Goal: Contribute content

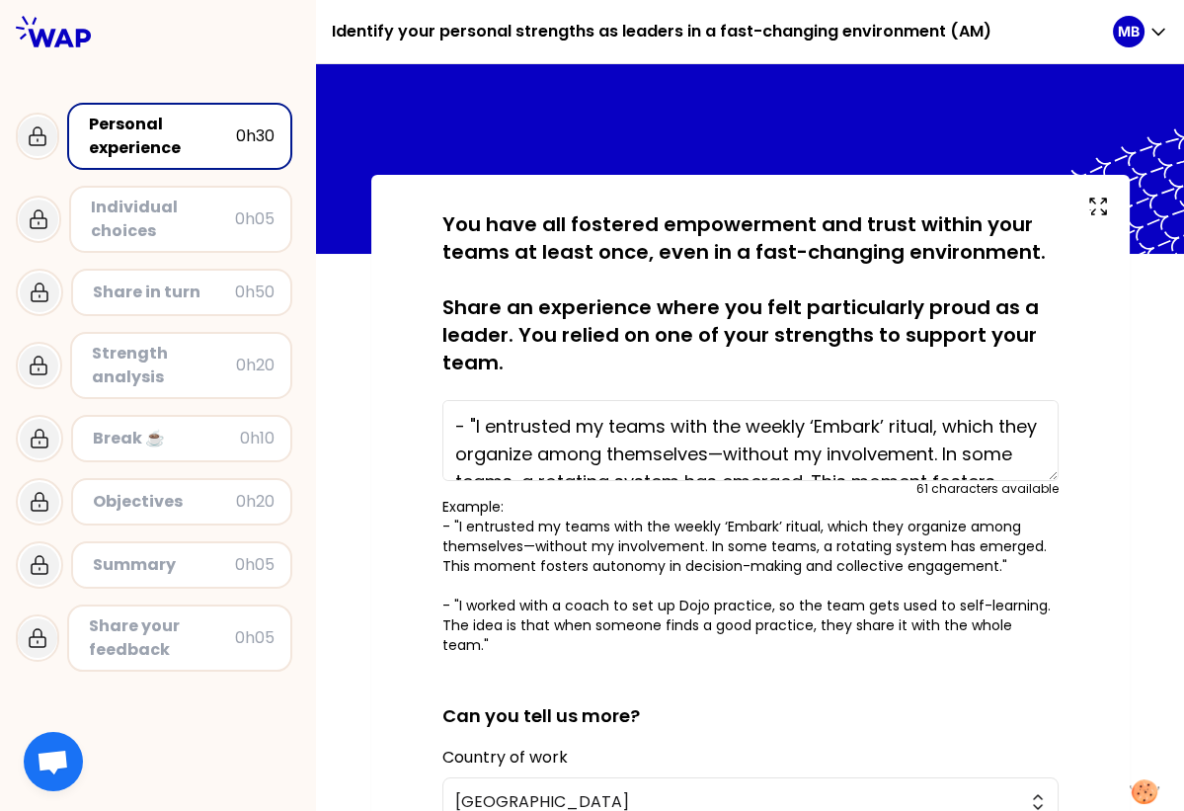
click at [256, 49] on div at bounding box center [158, 31] width 316 height 63
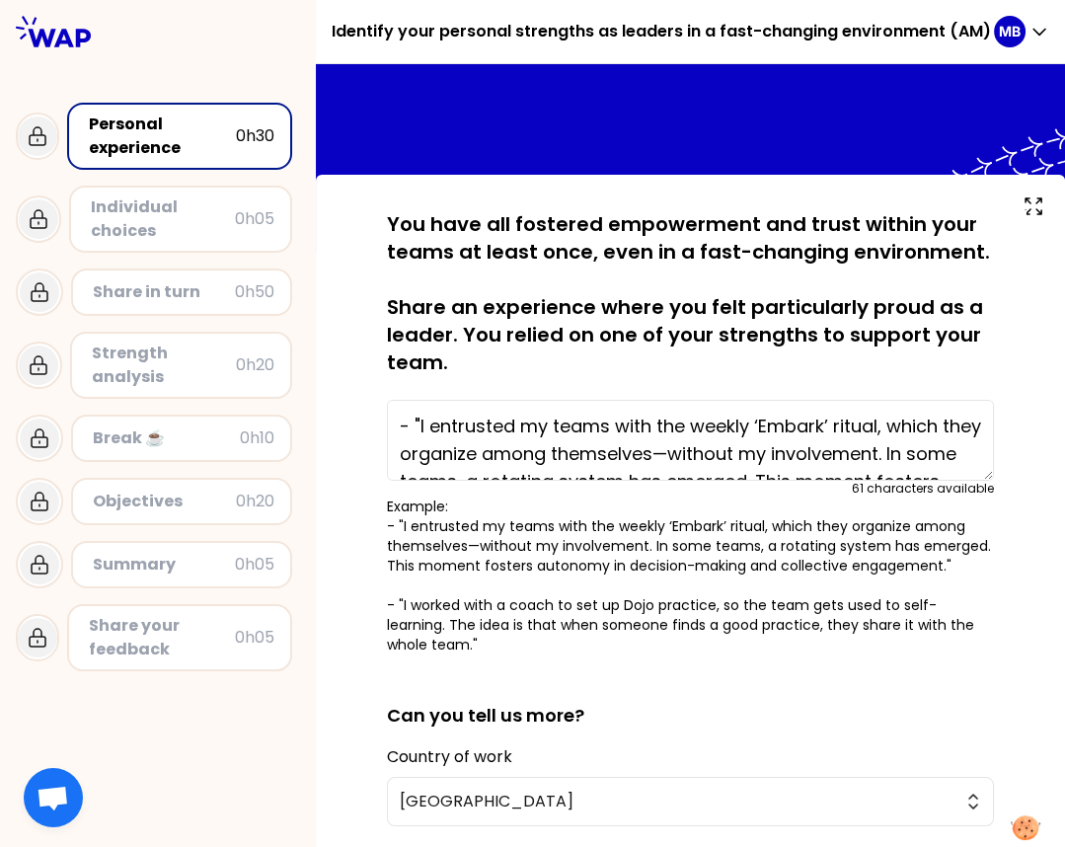
click at [451, 239] on p "You have all fostered empowerment and trust within your teams at least once, ev…" at bounding box center [690, 293] width 607 height 166
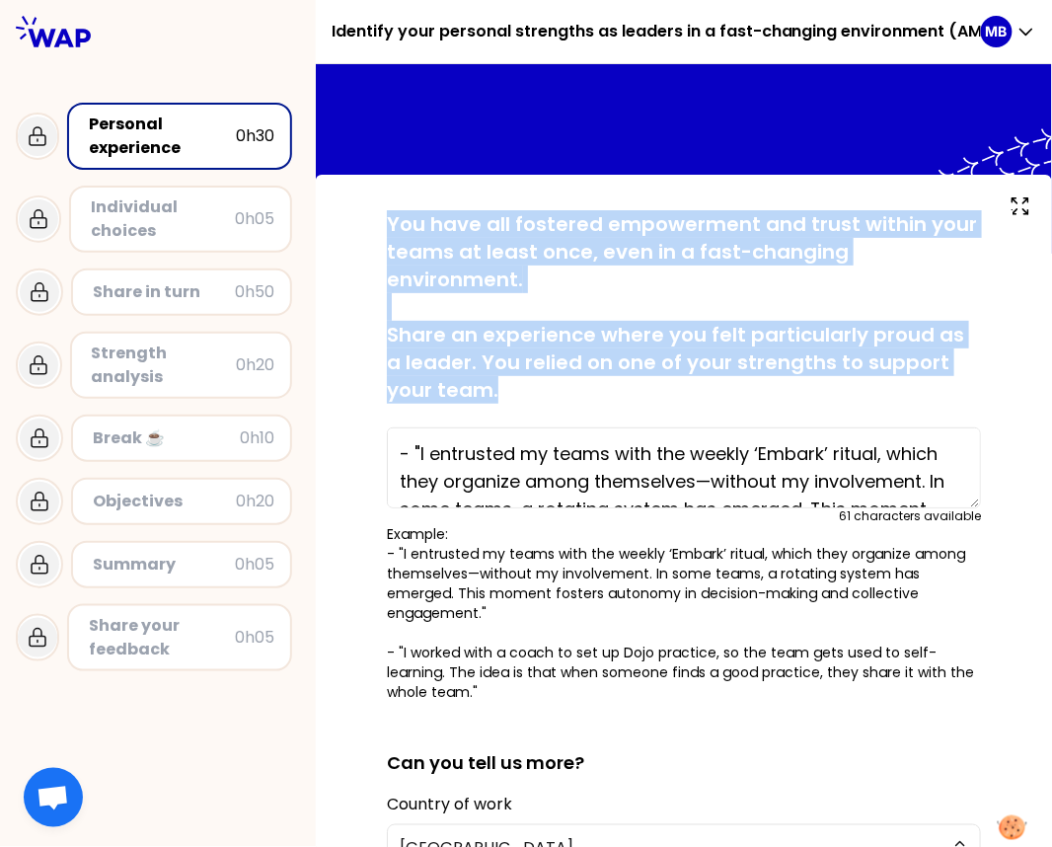
drag, startPoint x: 388, startPoint y: 224, endPoint x: 487, endPoint y: 350, distance: 160.4
click at [487, 350] on p "You have all fostered empowerment and trust within your teams at least once, ev…" at bounding box center [684, 307] width 594 height 194
click at [478, 353] on p "You have all fostered empowerment and trust within your teams at least once, ev…" at bounding box center [684, 307] width 594 height 194
drag, startPoint x: 387, startPoint y: 224, endPoint x: 465, endPoint y: 368, distance: 163.9
click at [465, 368] on p "You have all fostered empowerment and trust within your teams at least once, ev…" at bounding box center [684, 307] width 594 height 194
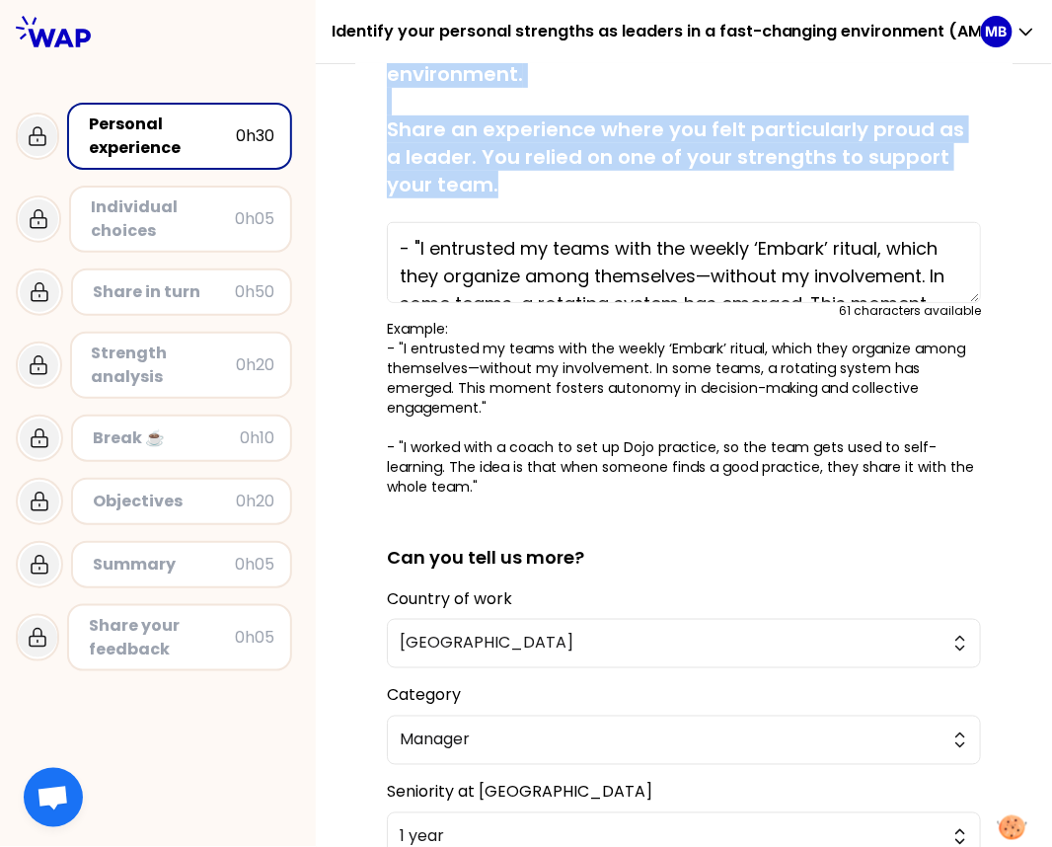
scroll to position [208, 0]
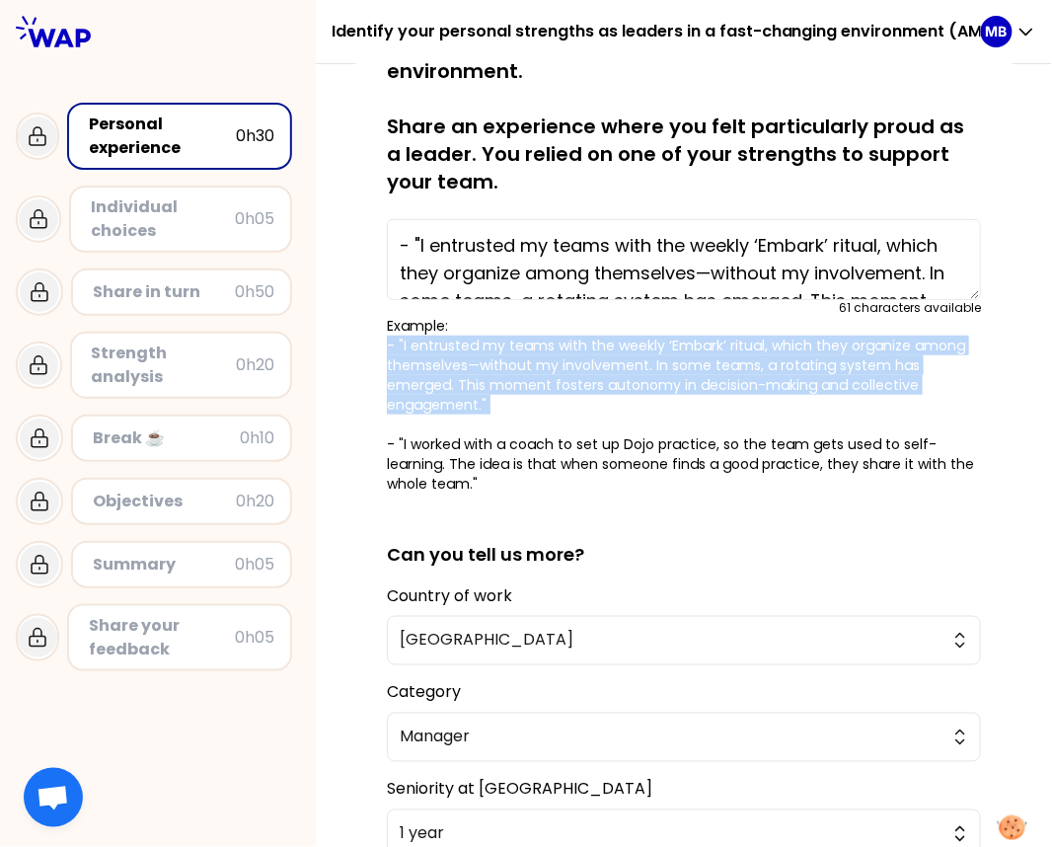
drag, startPoint x: 383, startPoint y: 309, endPoint x: 950, endPoint y: 365, distance: 569.5
click at [951, 365] on div "saved You have all fostered empowerment and trust within your teams at least on…" at bounding box center [684, 527] width 658 height 1051
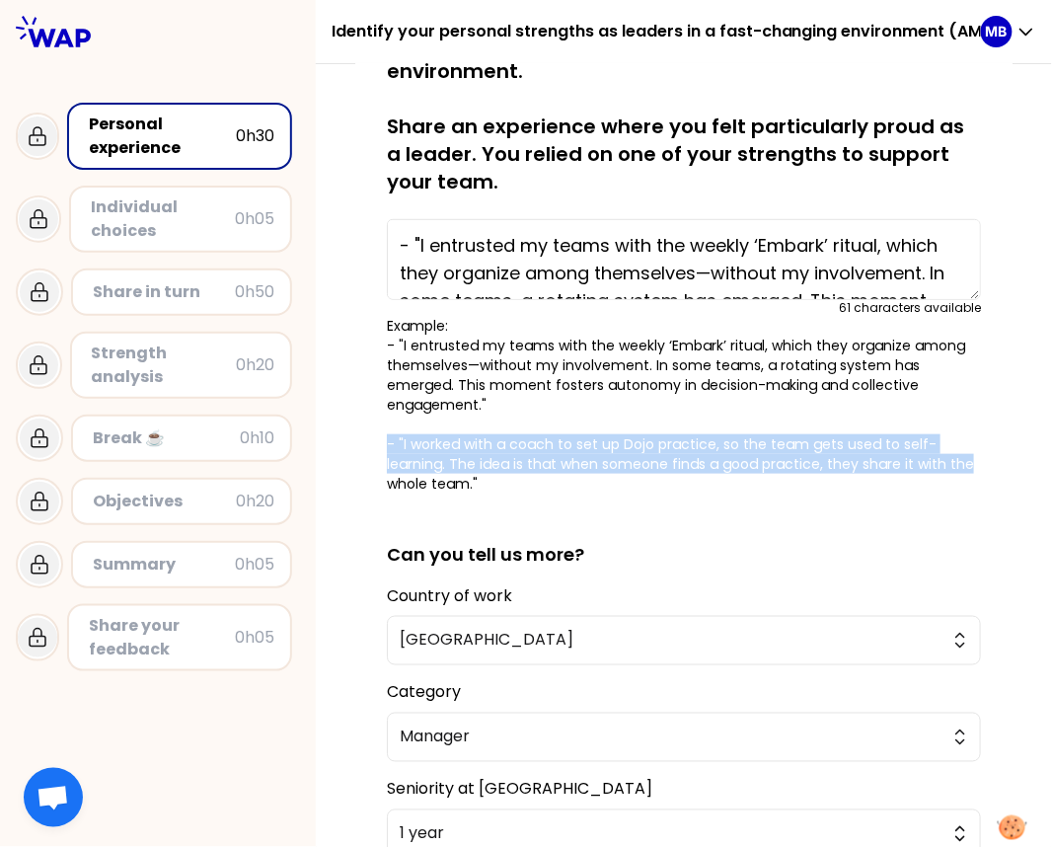
drag, startPoint x: 384, startPoint y: 395, endPoint x: 868, endPoint y: 418, distance: 484.3
click at [981, 418] on div "saved You have all fostered empowerment and trust within your teams at least on…" at bounding box center [684, 527] width 658 height 1051
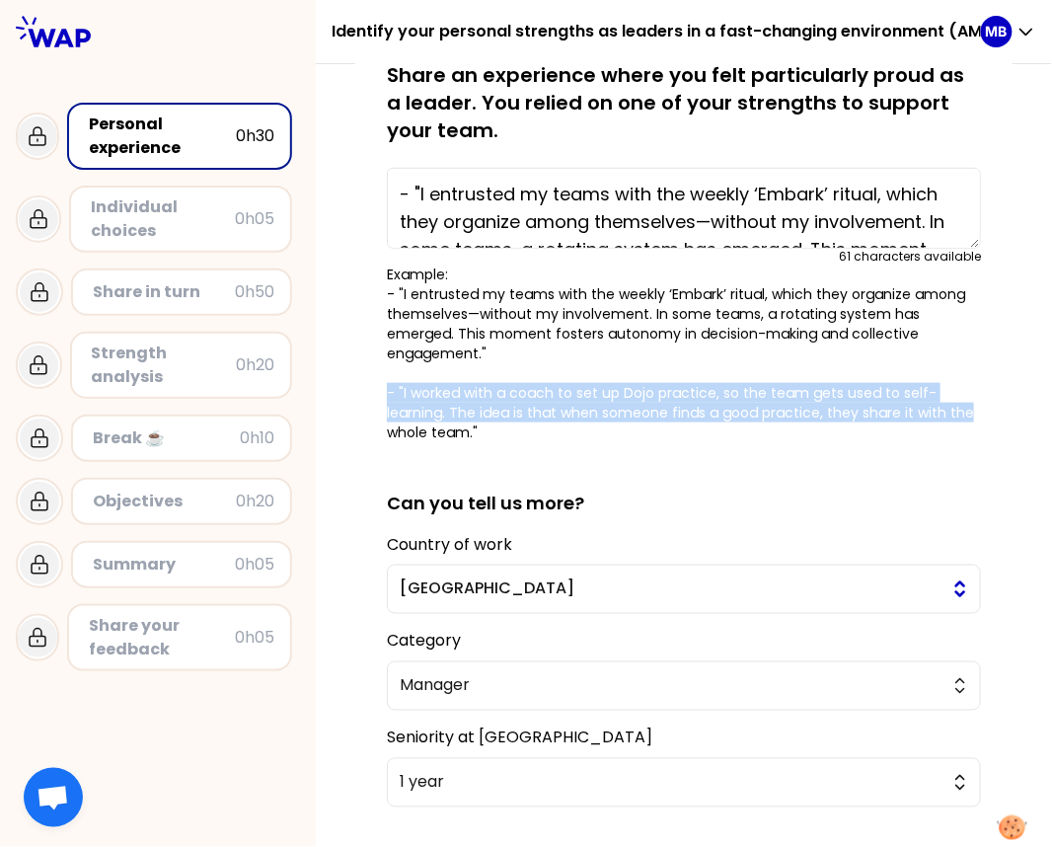
scroll to position [257, 0]
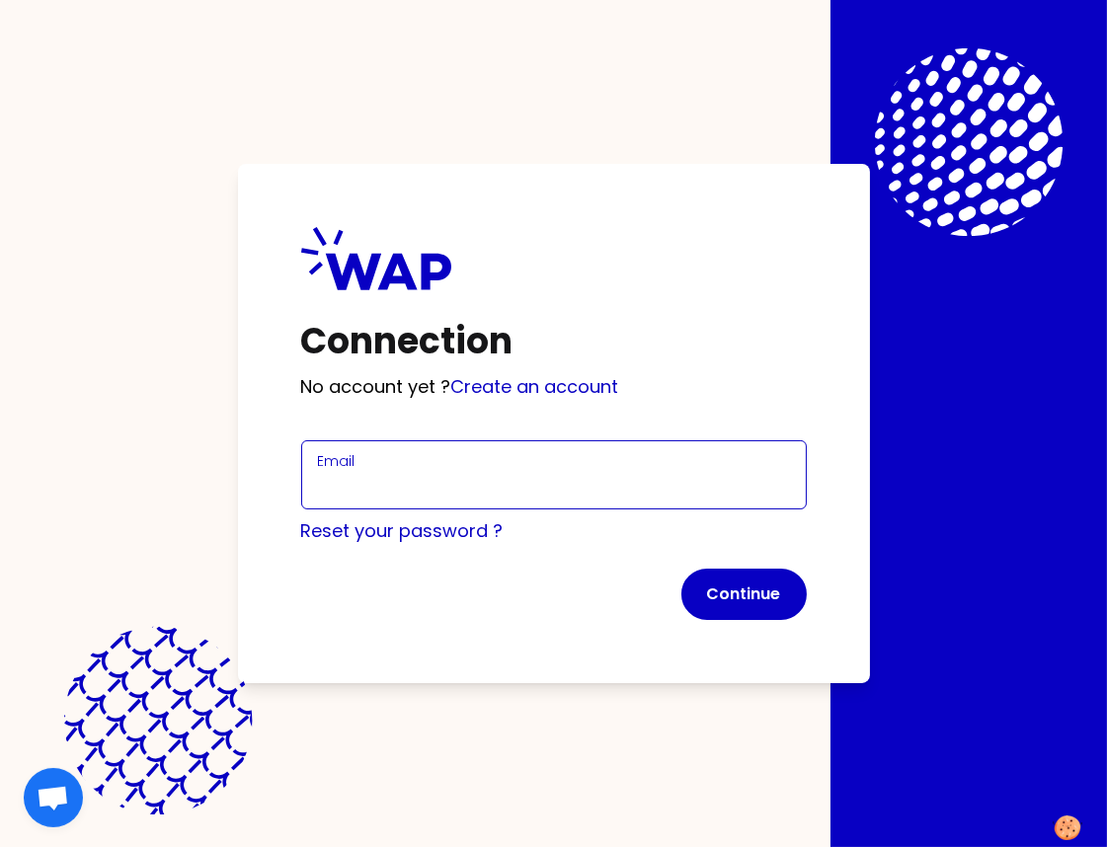
click at [326, 496] on input "Email" at bounding box center [554, 487] width 472 height 28
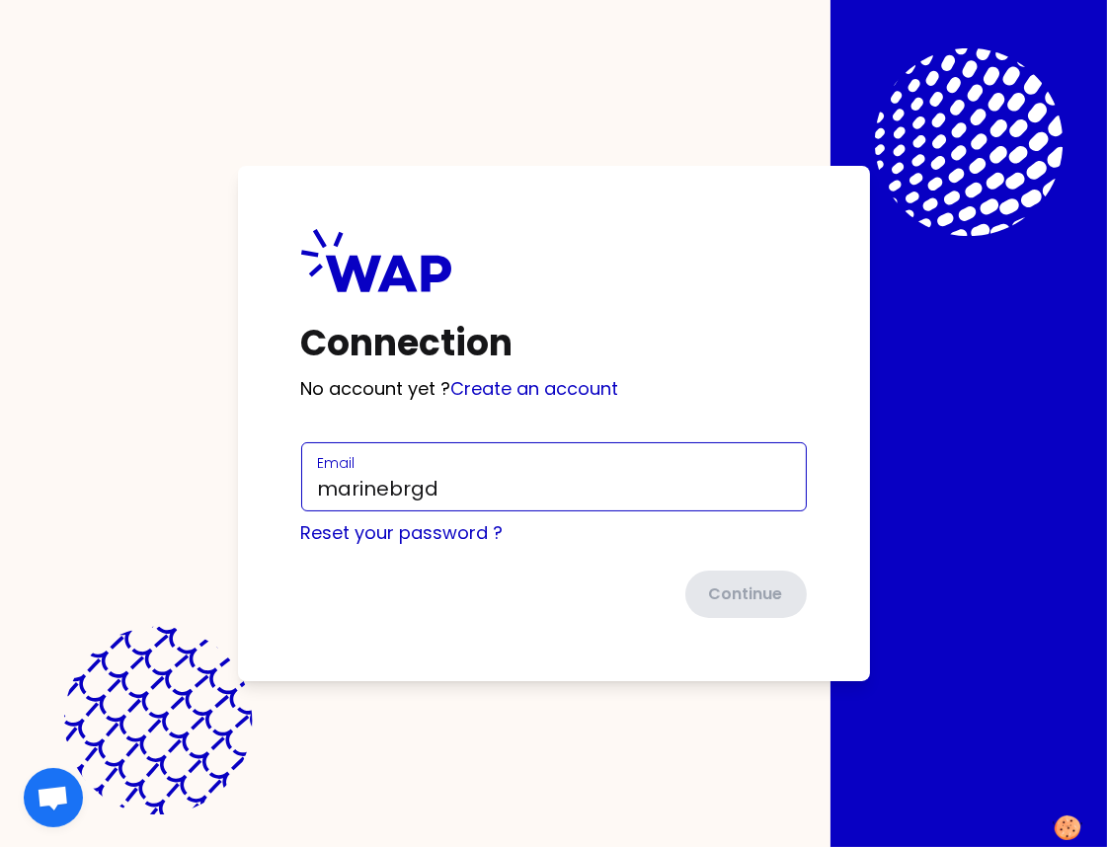
type input "[EMAIL_ADDRESS][DOMAIN_NAME]"
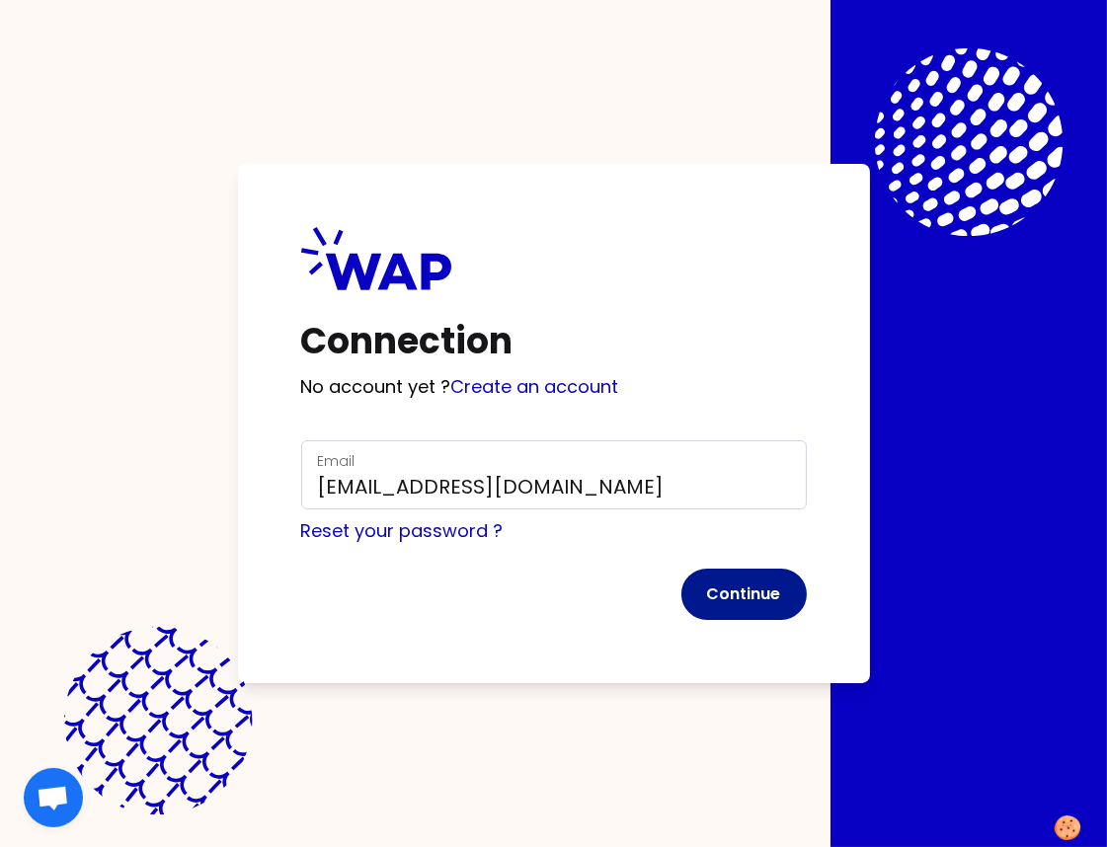
click at [711, 597] on button "Continue" at bounding box center [743, 594] width 125 height 51
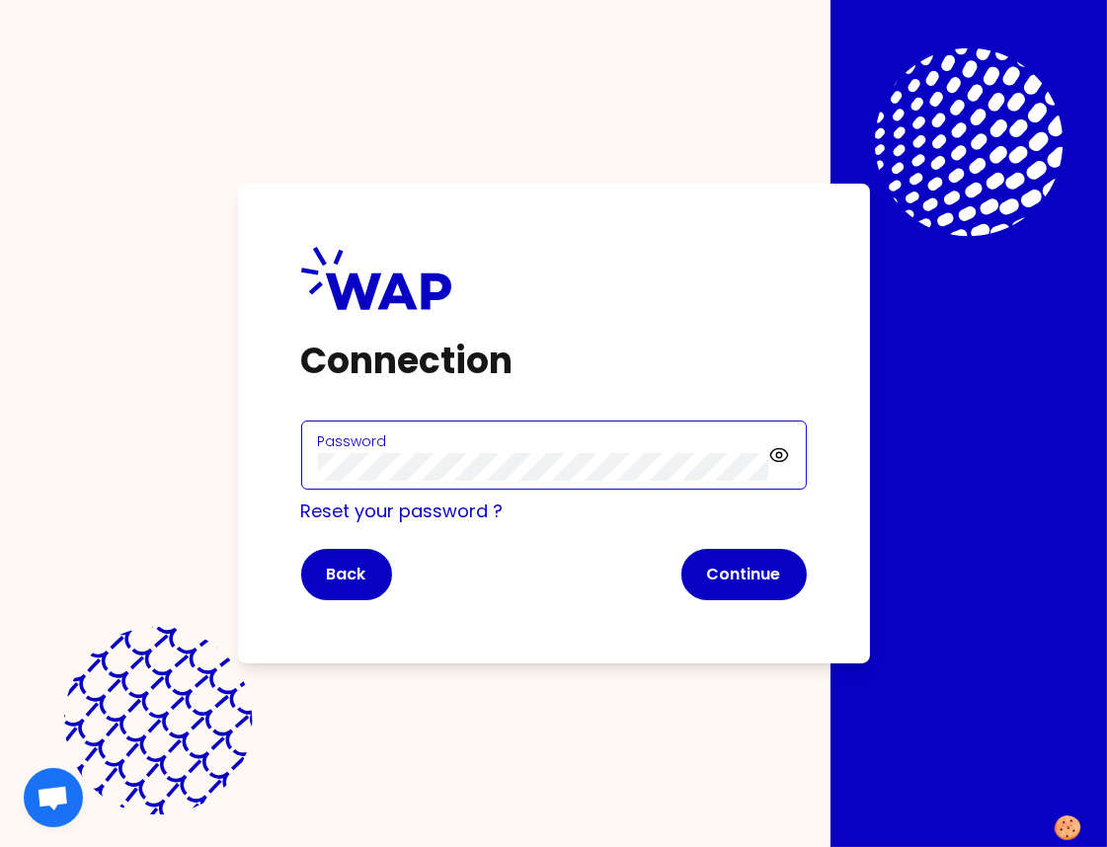
click button "Continue" at bounding box center [743, 574] width 125 height 51
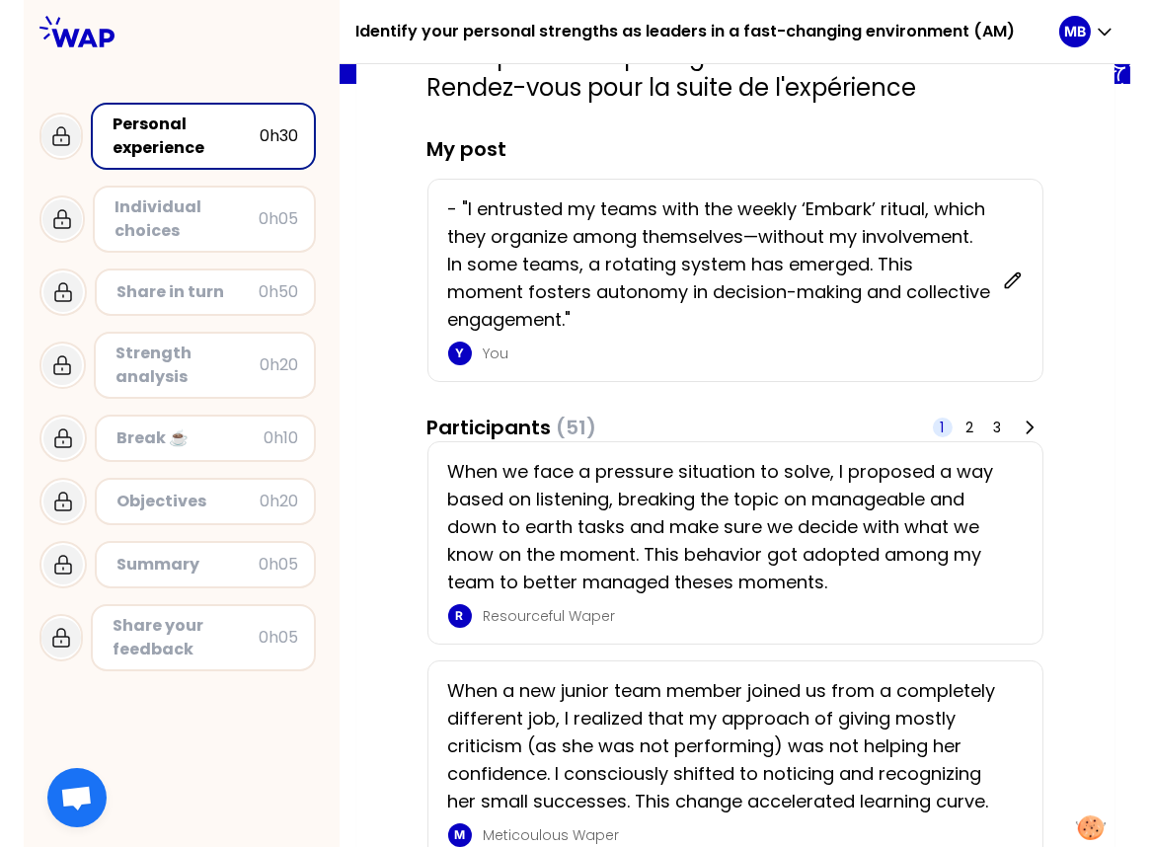
scroll to position [510, 0]
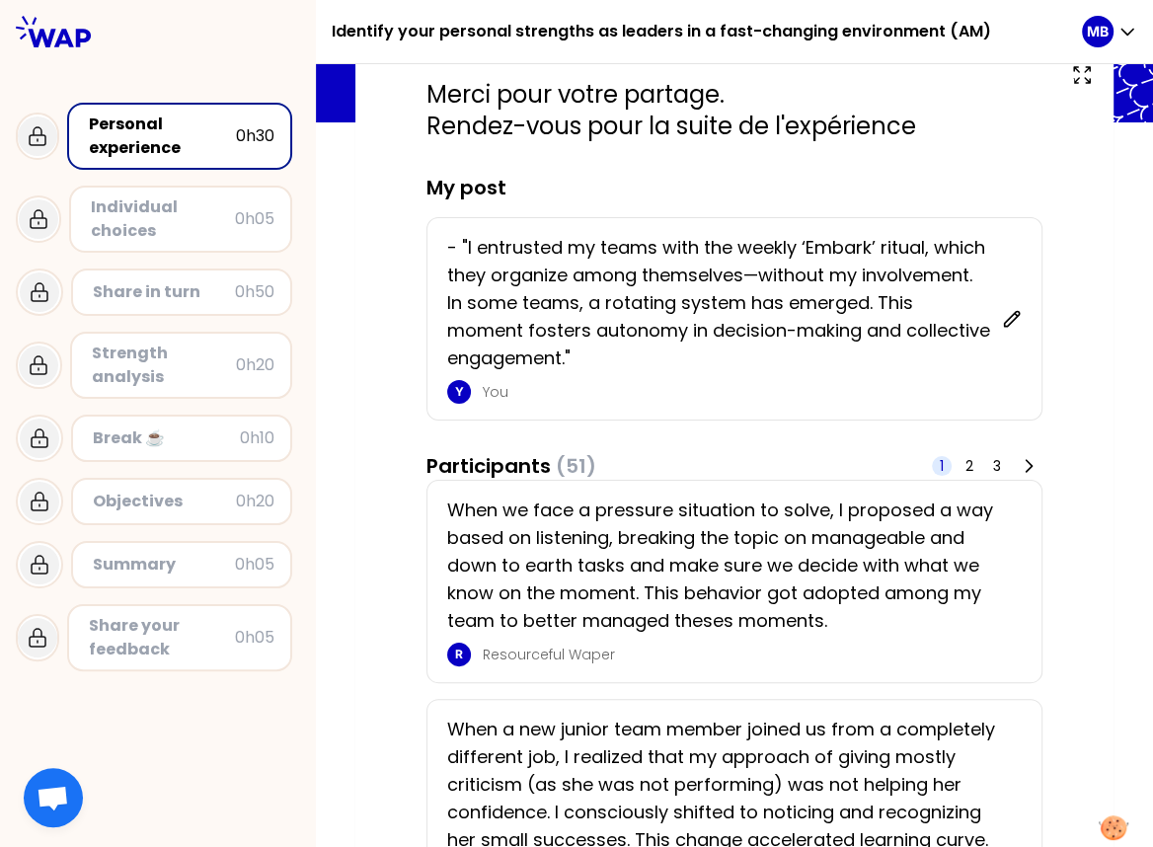
scroll to position [1, 0]
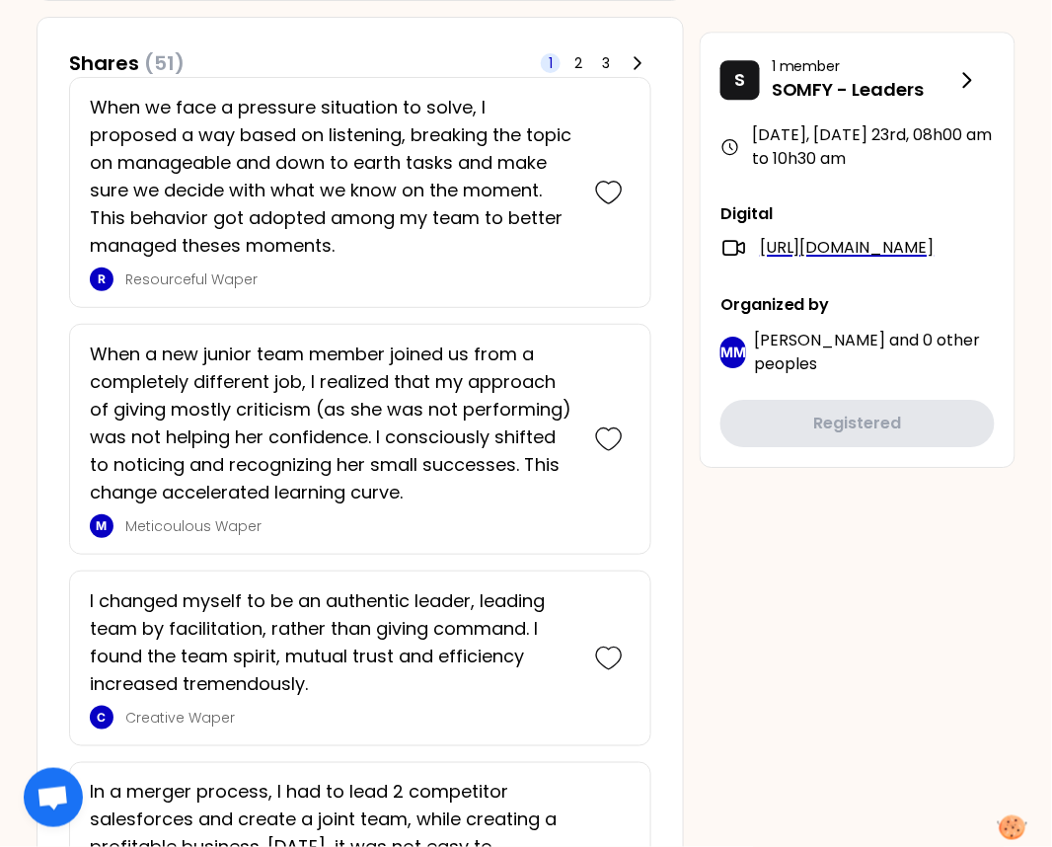
scroll to position [1201, 0]
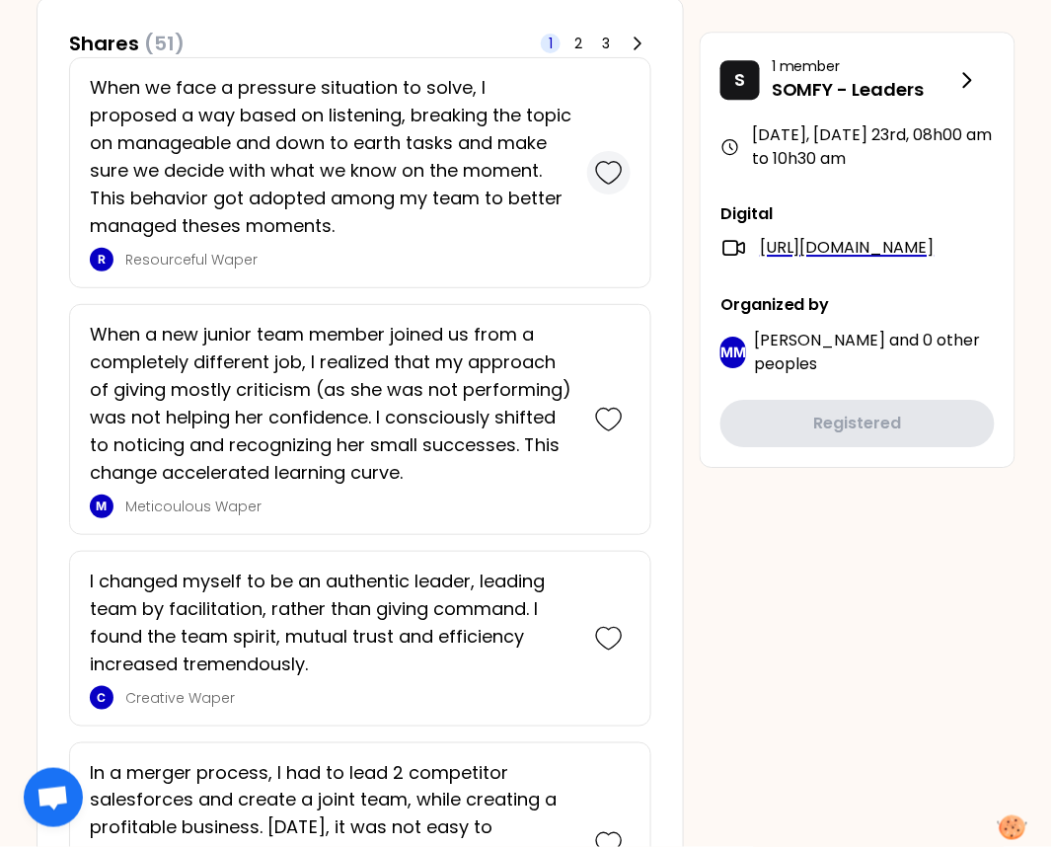
click at [616, 167] on icon at bounding box center [609, 173] width 28 height 28
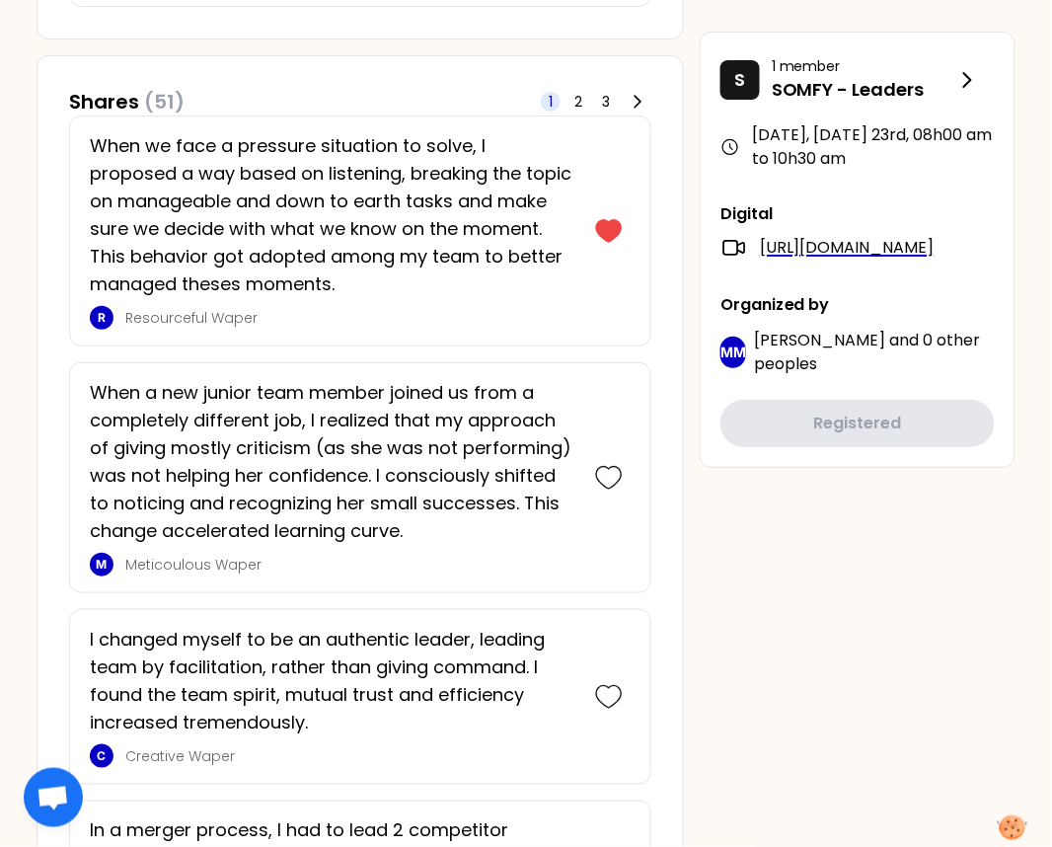
scroll to position [1473, 0]
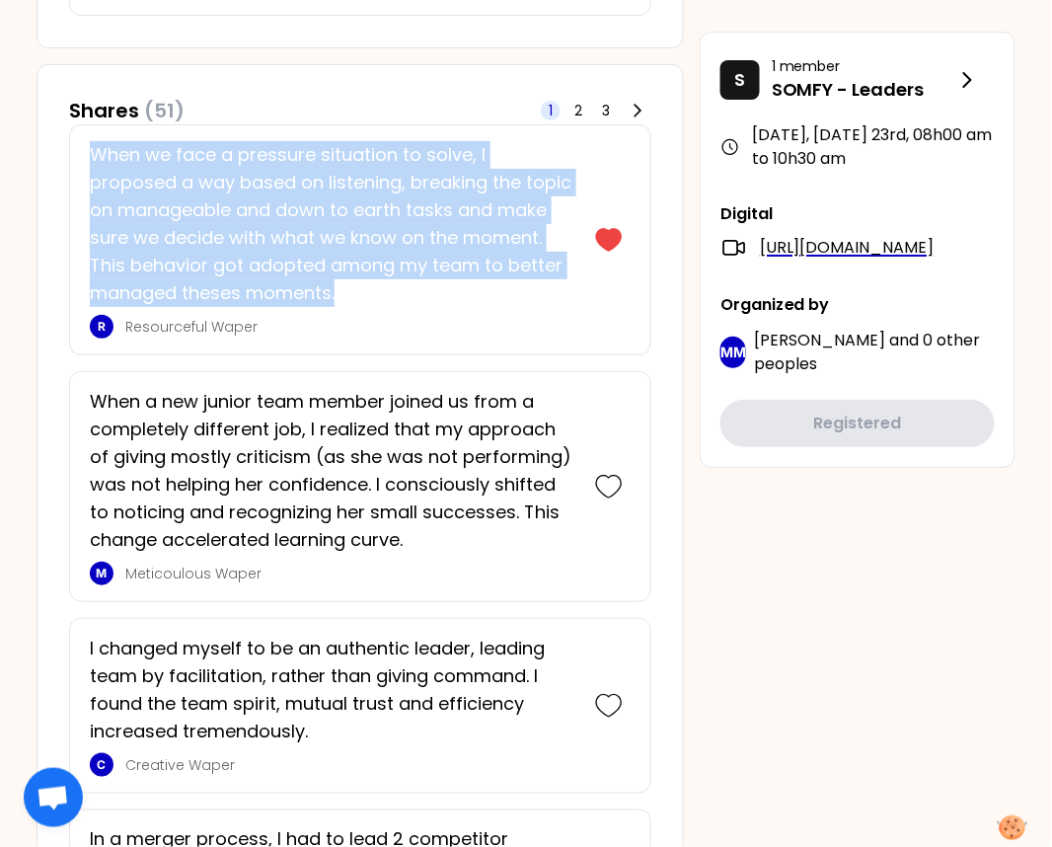
drag, startPoint x: 92, startPoint y: 145, endPoint x: 373, endPoint y: 292, distance: 317.5
click at [373, 292] on p "When we face a pressure situation to solve, I proposed a way based on listening…" at bounding box center [333, 224] width 486 height 166
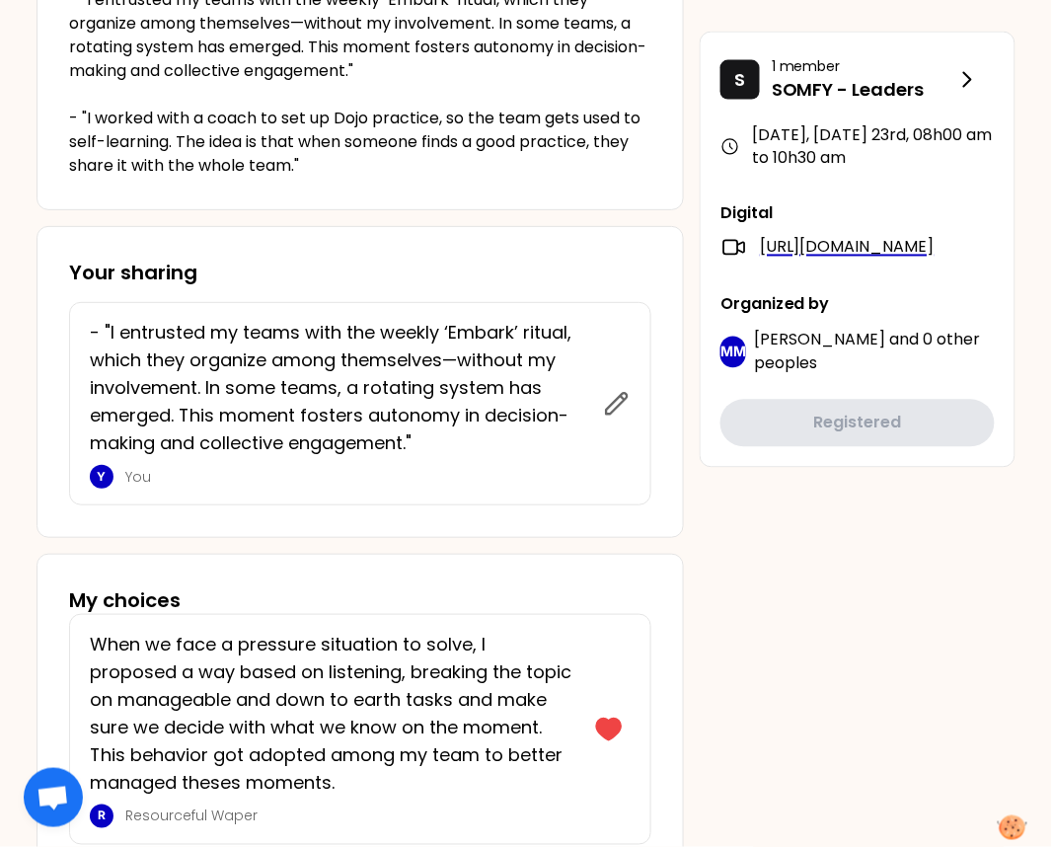
scroll to position [694, 0]
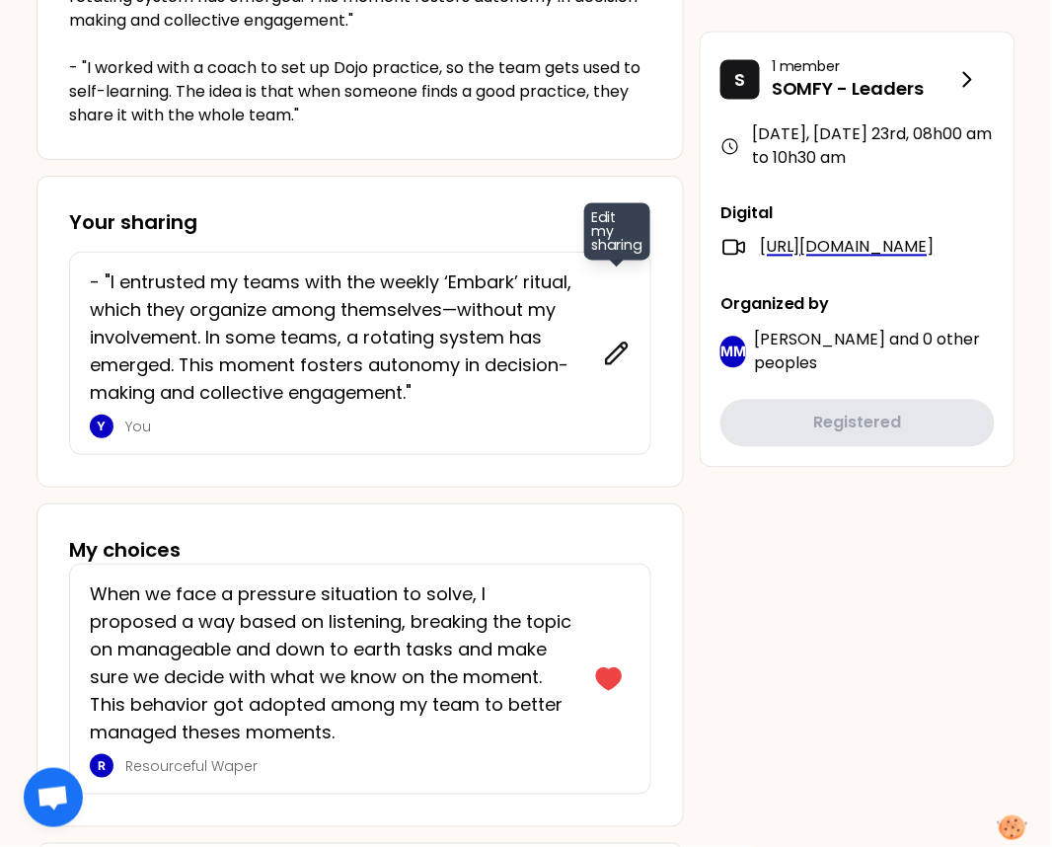
click at [613, 350] on icon at bounding box center [617, 353] width 21 height 21
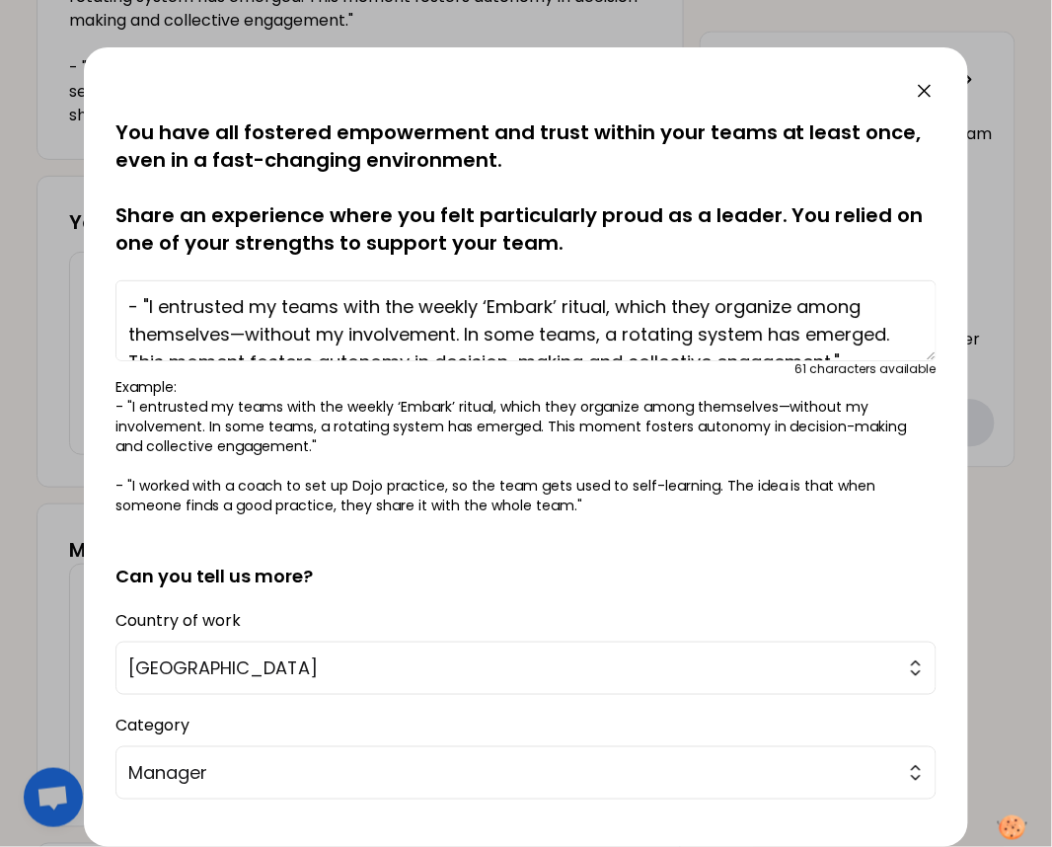
click at [928, 94] on icon at bounding box center [925, 91] width 12 height 12
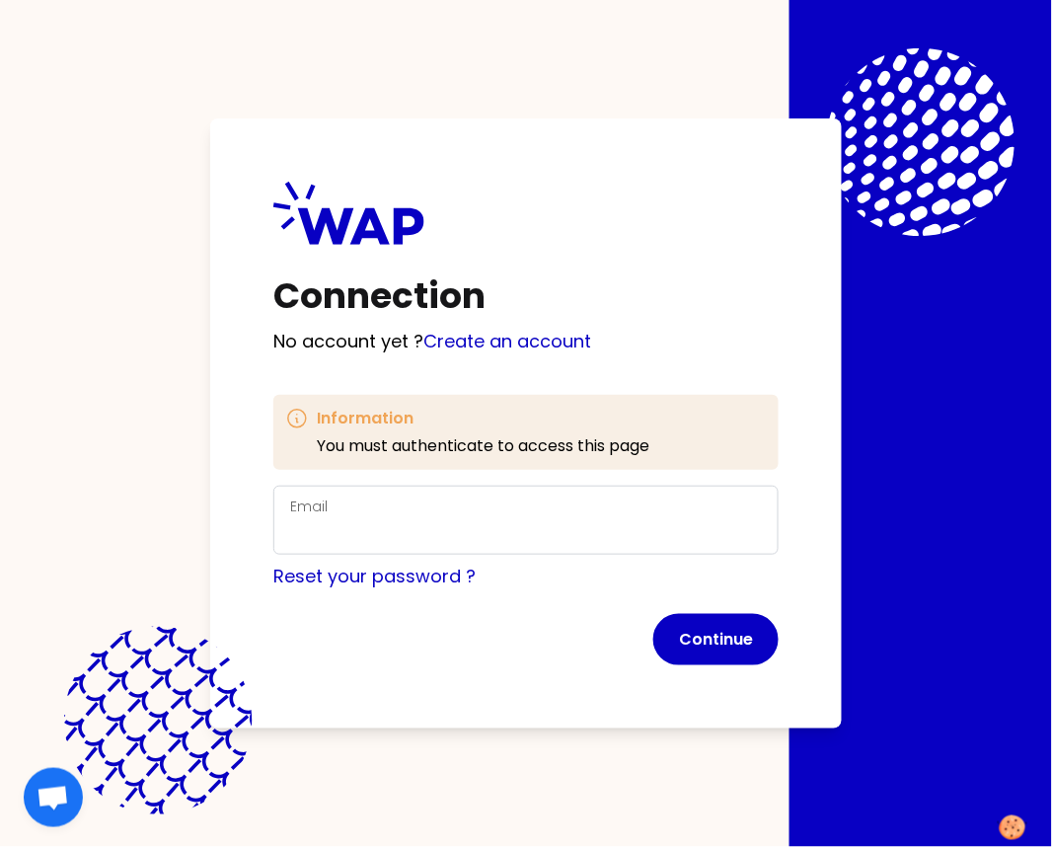
click at [158, 299] on div "Connection No account yet ? Create an account Information You must authenticate…" at bounding box center [526, 423] width 1052 height 847
